Goal: Information Seeking & Learning: Learn about a topic

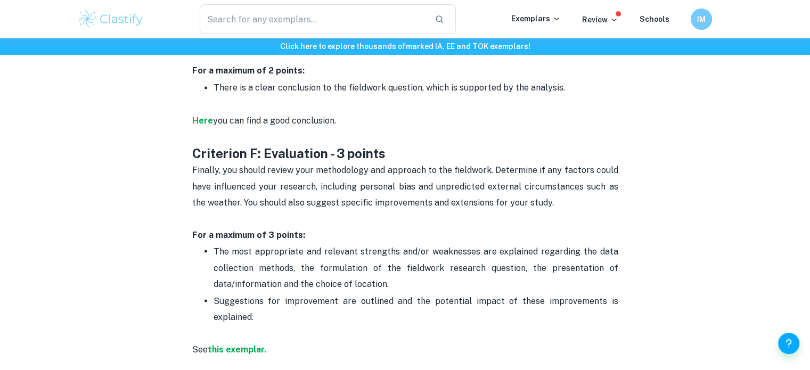
scroll to position [1916, 0]
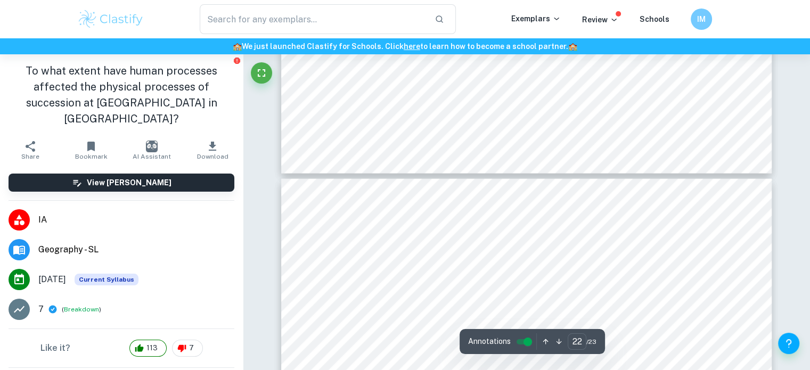
type input "21"
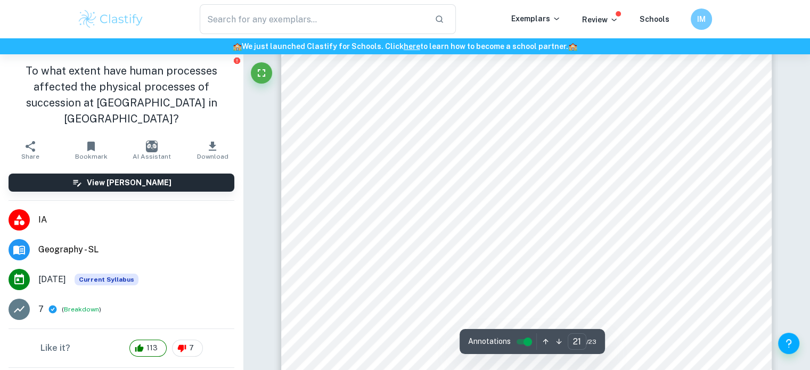
scroll to position [14051, 0]
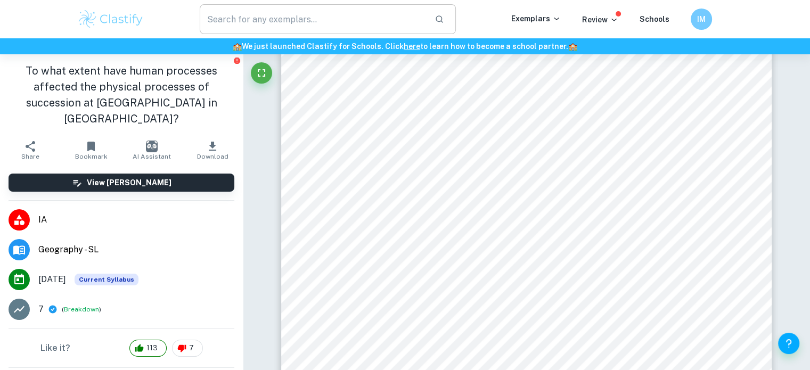
click at [381, 14] on input "text" at bounding box center [313, 19] width 227 height 30
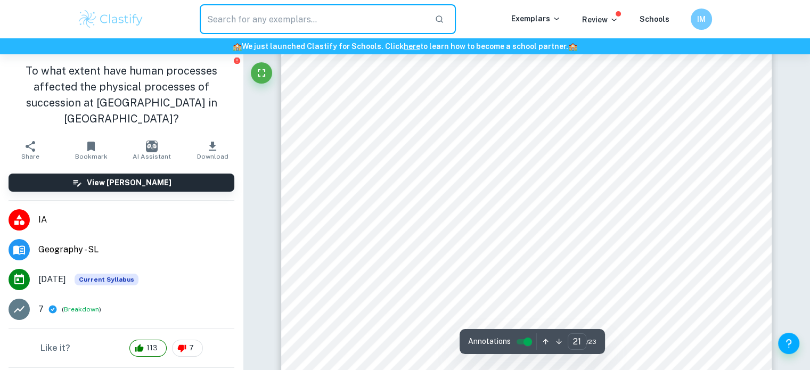
click at [284, 182] on div "Weaknesses: Table 4: Limitations for this investigation Weaknesses Suggestion f…" at bounding box center [526, 315] width 491 height 693
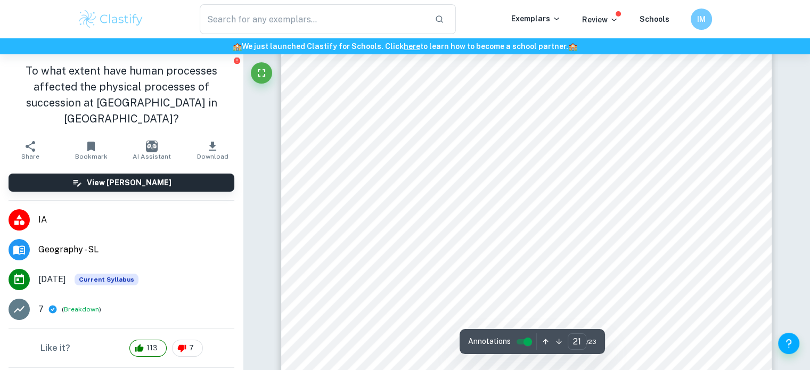
click at [284, 182] on div "Weaknesses: Table 4: Limitations for this investigation Weaknesses Suggestion f…" at bounding box center [526, 315] width 491 height 693
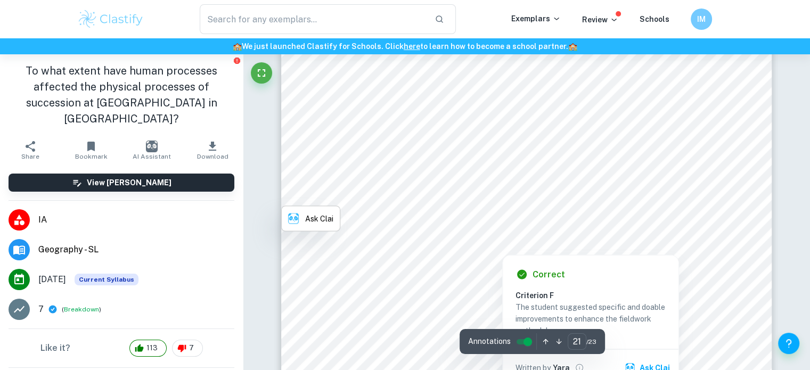
scroll to position [14104, 0]
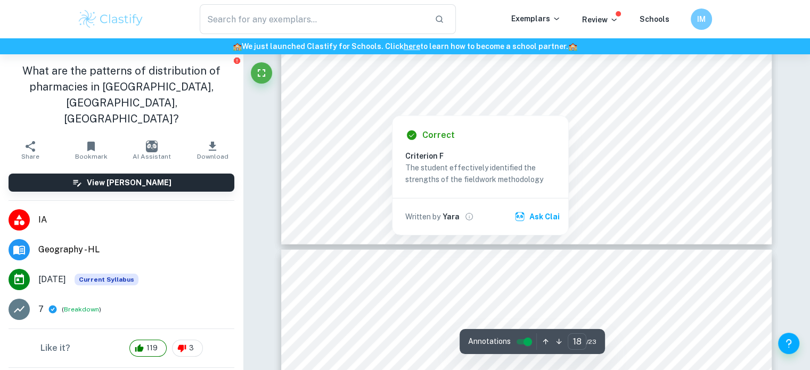
scroll to position [11391, 0]
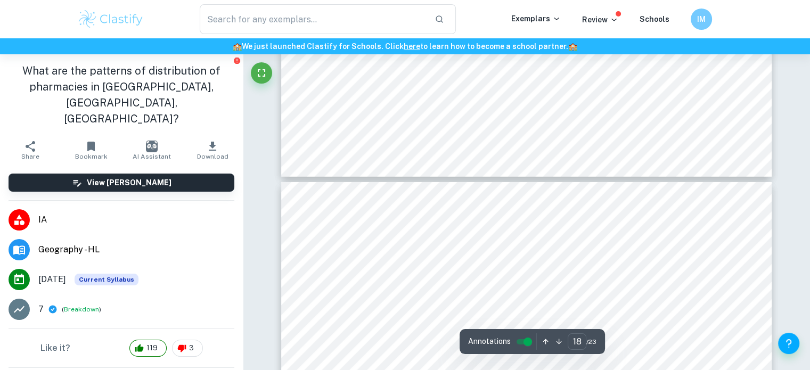
type input "19"
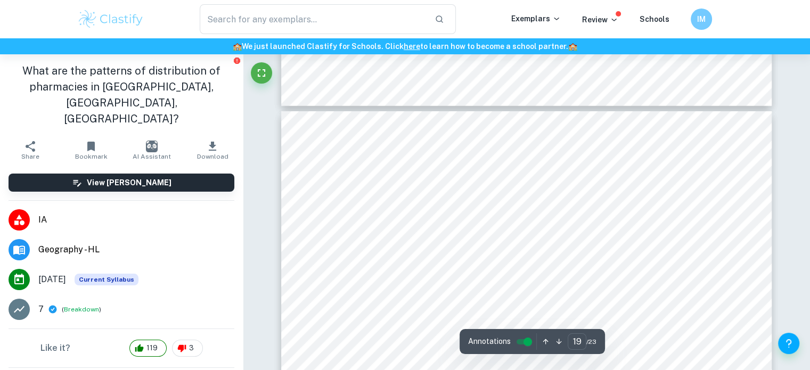
scroll to position [11551, 0]
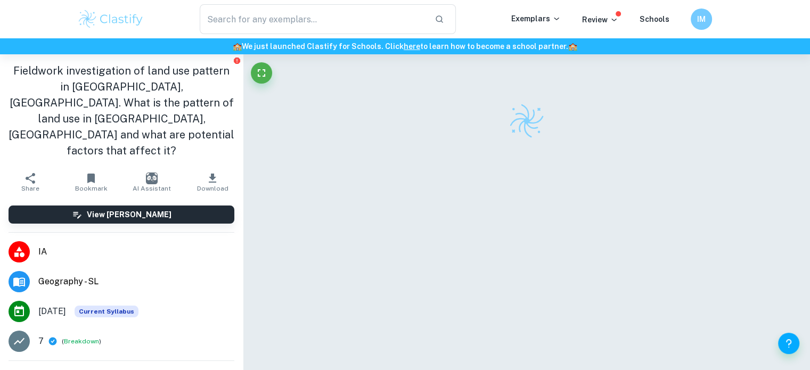
checkbox input "true"
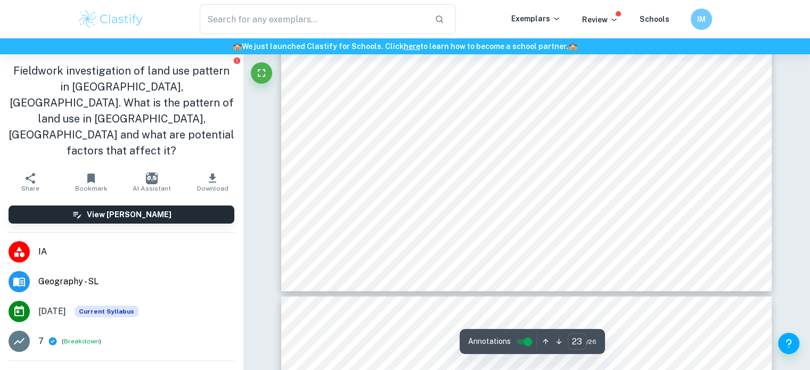
scroll to position [15898, 0]
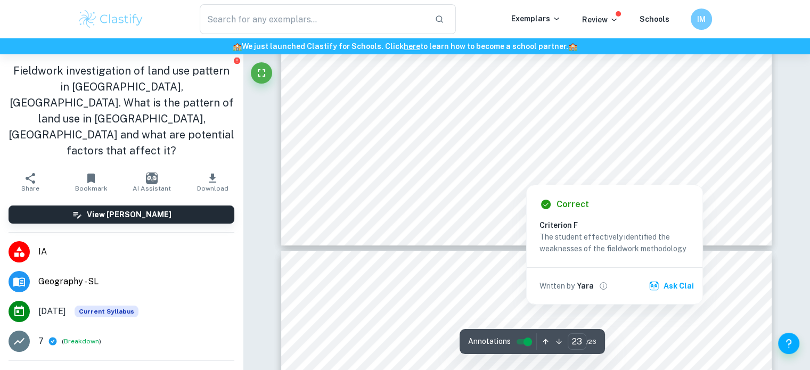
type input "24"
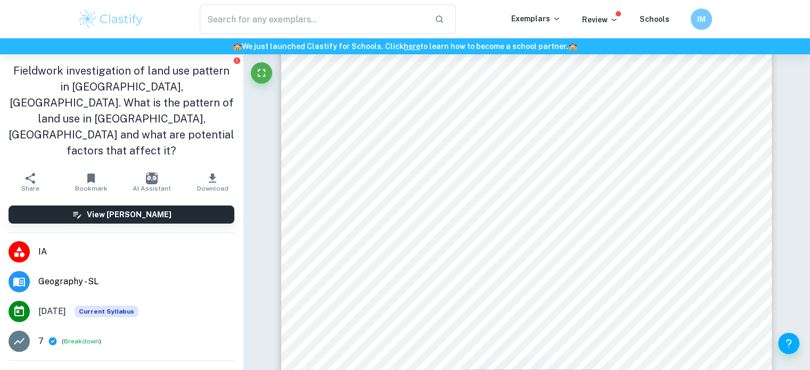
scroll to position [16324, 0]
